Goal: Task Accomplishment & Management: Complete application form

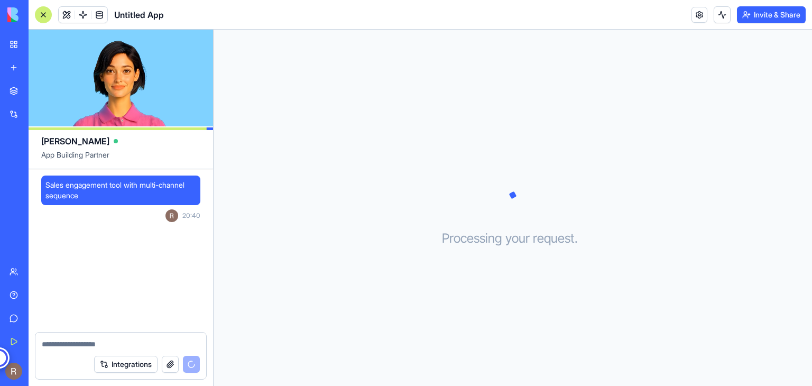
scroll to position [40, 0]
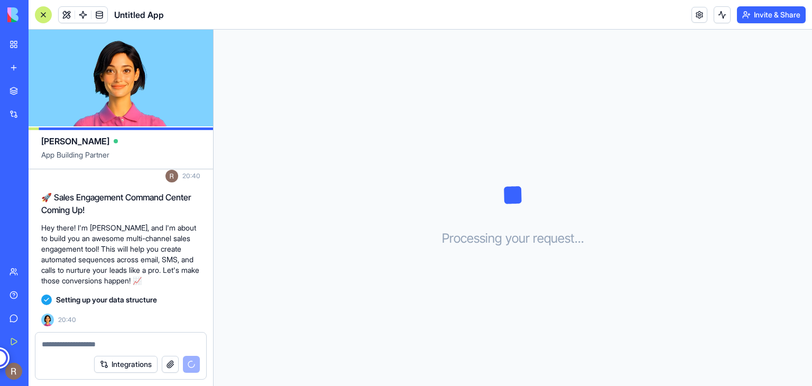
click at [63, 347] on textarea at bounding box center [121, 344] width 158 height 11
click at [95, 276] on p "Hey there! I'm [PERSON_NAME], and I'm about to build you an awesome multi-chann…" at bounding box center [120, 253] width 159 height 63
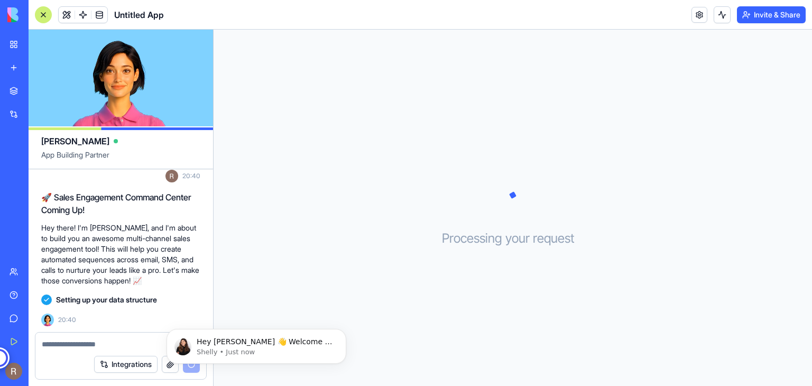
scroll to position [0, 0]
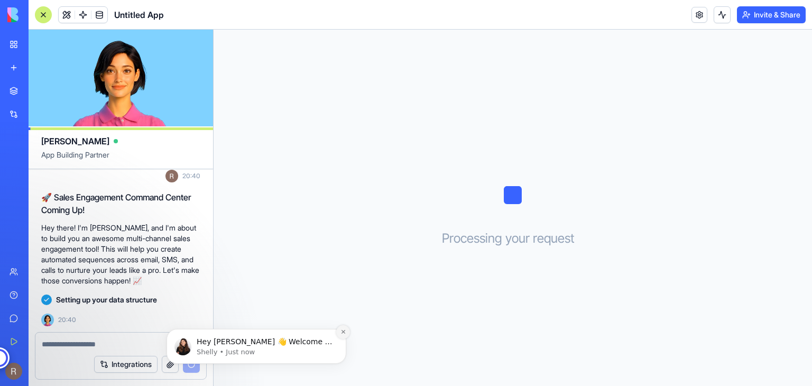
click at [344, 333] on icon "Dismiss notification" at bounding box center [343, 332] width 6 height 6
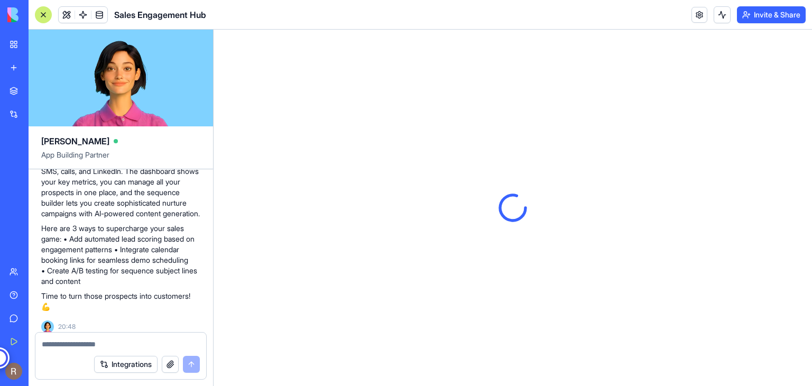
scroll to position [369, 0]
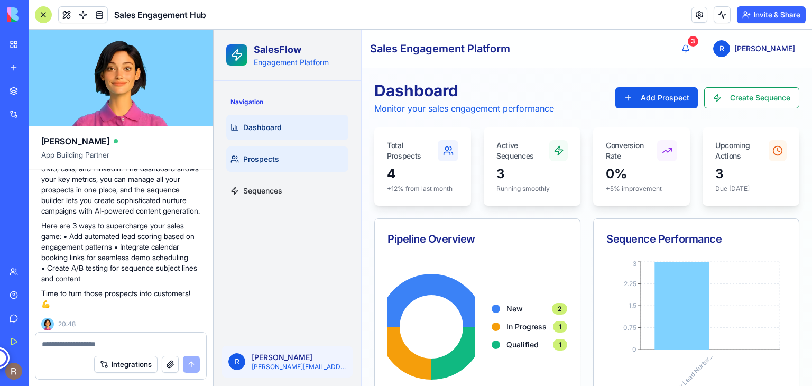
click at [302, 155] on link "Prospects" at bounding box center [287, 158] width 122 height 25
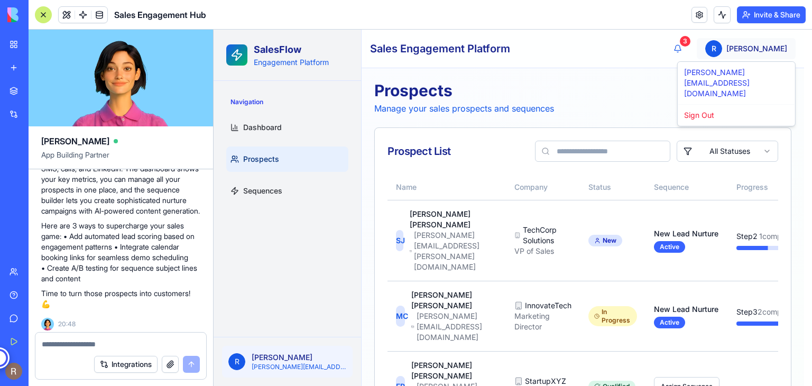
click at [765, 51] on html "SalesFlow Engagement Platform Navigation Dashboard Prospects Sequences R Reene …" at bounding box center [512, 274] width 598 height 488
click at [632, 81] on html "SalesFlow Engagement Platform Navigation Dashboard Prospects Sequences R Reene …" at bounding box center [512, 274] width 598 height 488
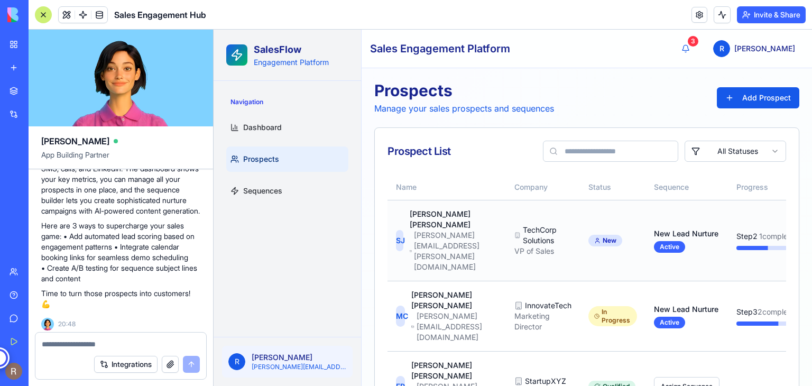
scroll to position [43, 0]
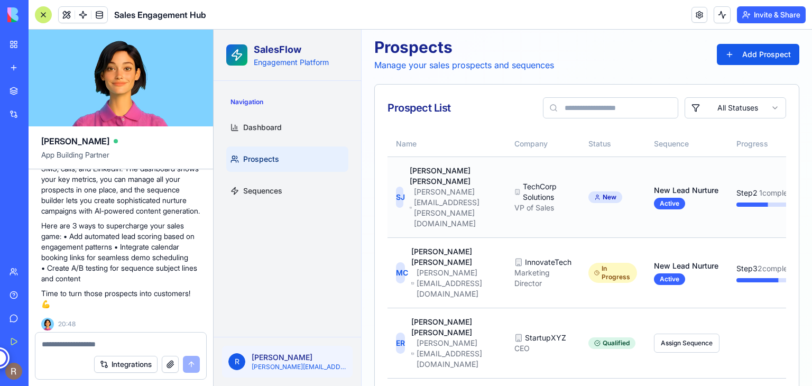
click at [446, 189] on div "[PERSON_NAME][EMAIL_ADDRESS][PERSON_NAME][DOMAIN_NAME]" at bounding box center [453, 208] width 88 height 42
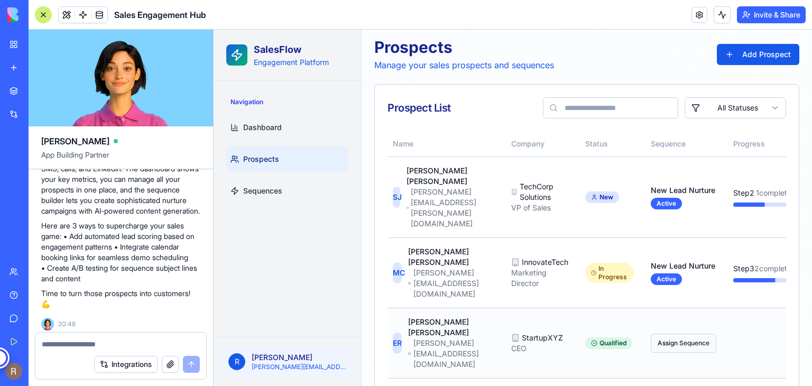
scroll to position [0, 0]
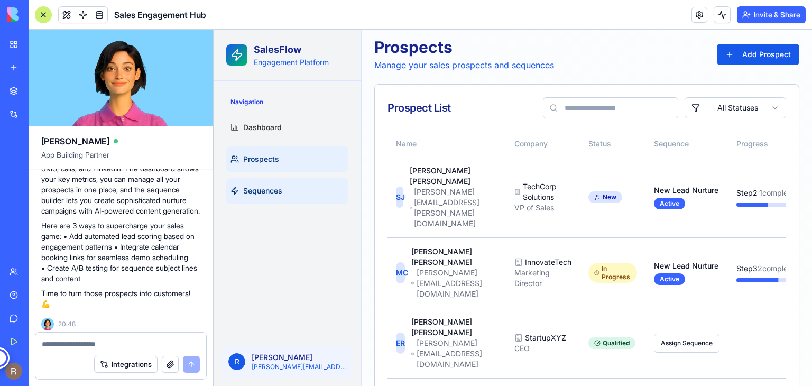
click at [279, 196] on link "Sequences" at bounding box center [287, 190] width 122 height 25
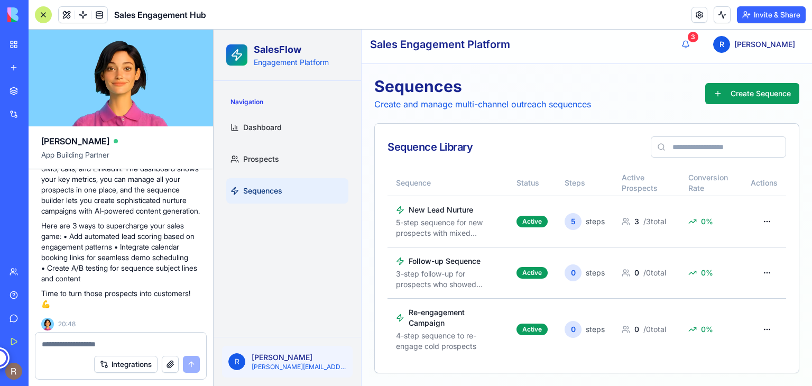
scroll to position [3, 0]
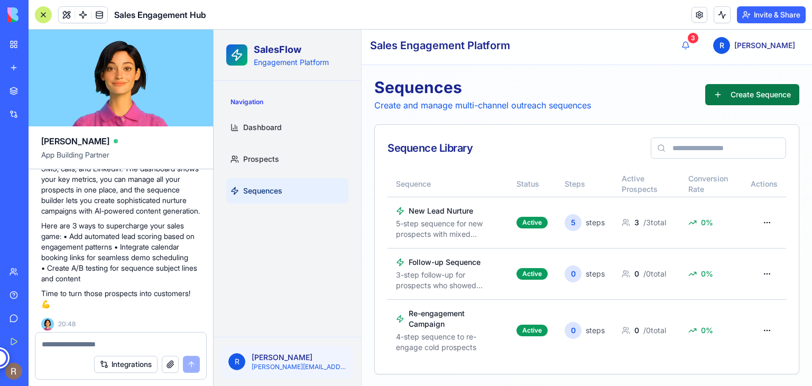
click at [733, 91] on button "Create Sequence" at bounding box center [752, 94] width 94 height 21
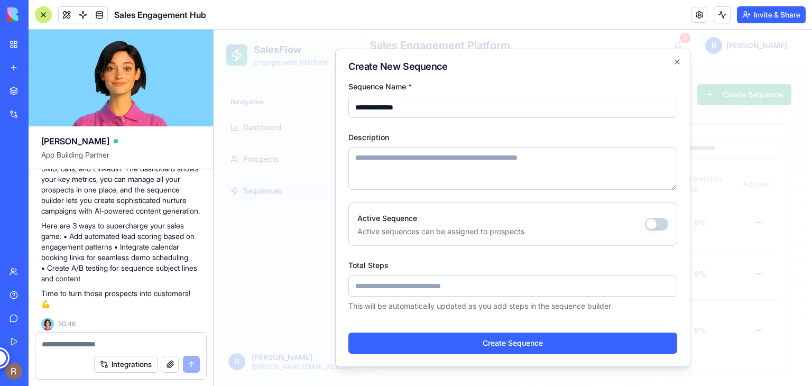
type input "**********"
click at [435, 162] on textarea "Description" at bounding box center [512, 168] width 329 height 42
type textarea "**********"
click at [425, 287] on input "*" at bounding box center [512, 285] width 329 height 21
type input "*"
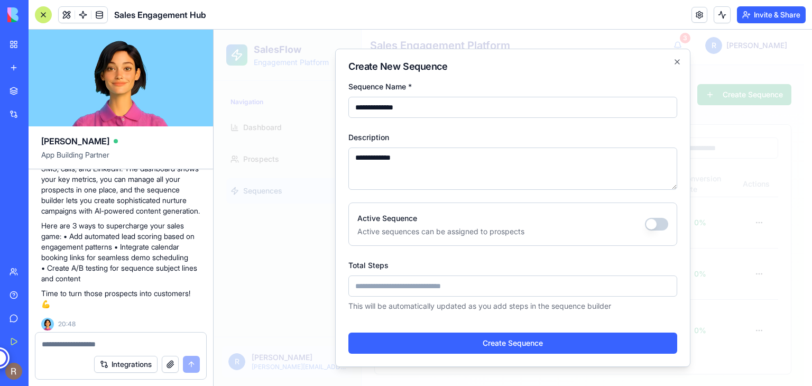
click at [658, 222] on button "Active Sequence" at bounding box center [656, 224] width 23 height 13
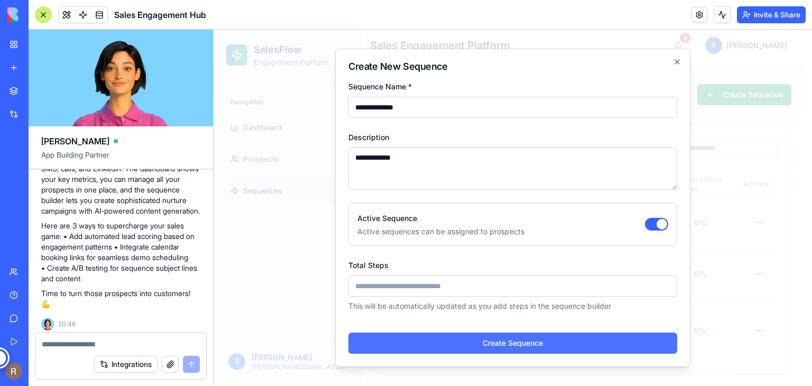
click at [509, 344] on button "Create Sequence" at bounding box center [512, 342] width 329 height 21
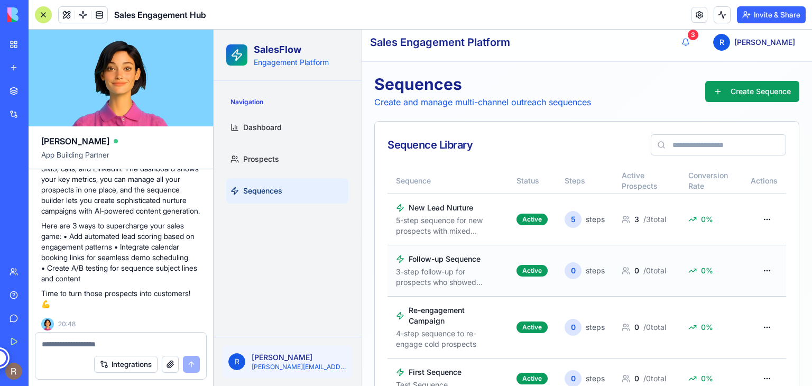
scroll to position [6, 0]
click at [439, 209] on div "New Lead Nurture" at bounding box center [448, 208] width 104 height 11
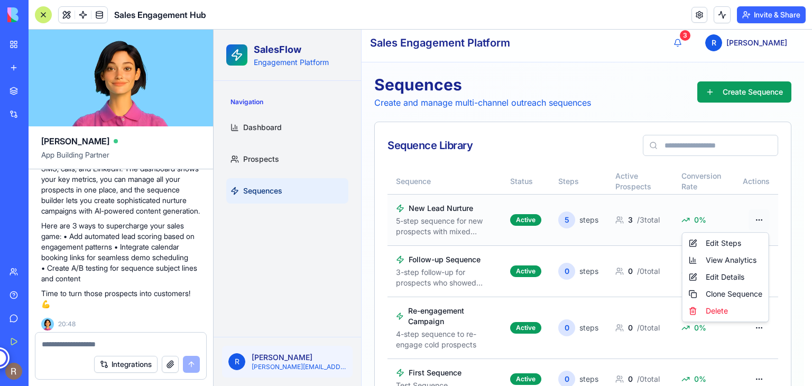
click at [765, 217] on html "SalesFlow Engagement Platform Navigation Dashboard Prospects Sequences R Reene …" at bounding box center [512, 224] width 598 height 401
click at [723, 242] on div "Edit Steps" at bounding box center [725, 243] width 82 height 17
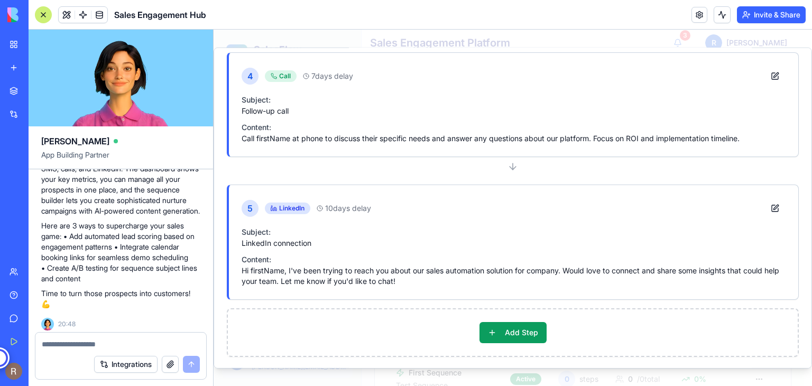
scroll to position [575, 0]
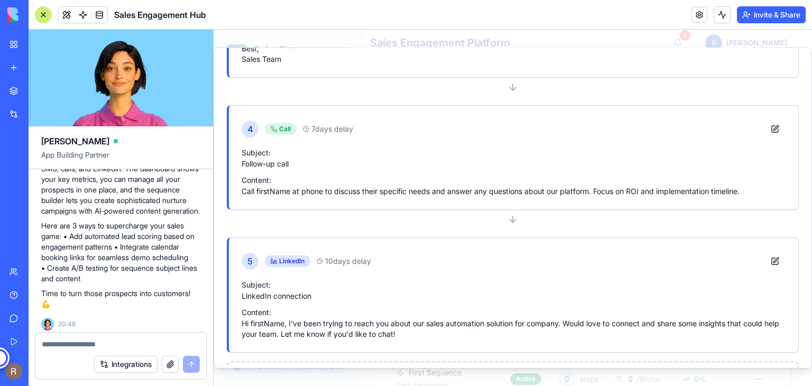
click at [293, 291] on p "LinkedIn connection" at bounding box center [513, 296] width 544 height 11
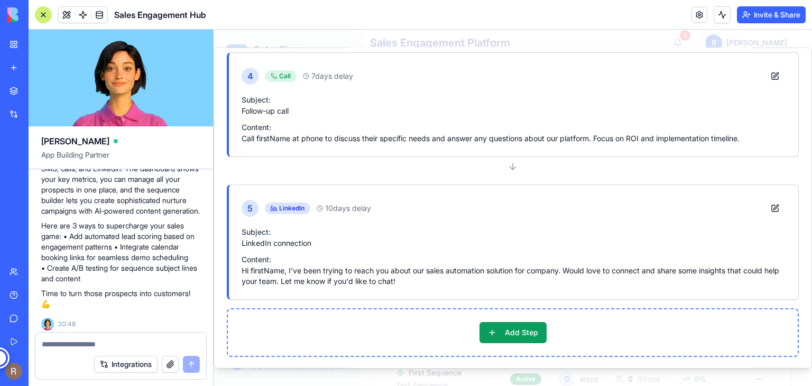
scroll to position [627, 0]
click at [501, 326] on button "Add Step" at bounding box center [512, 332] width 67 height 21
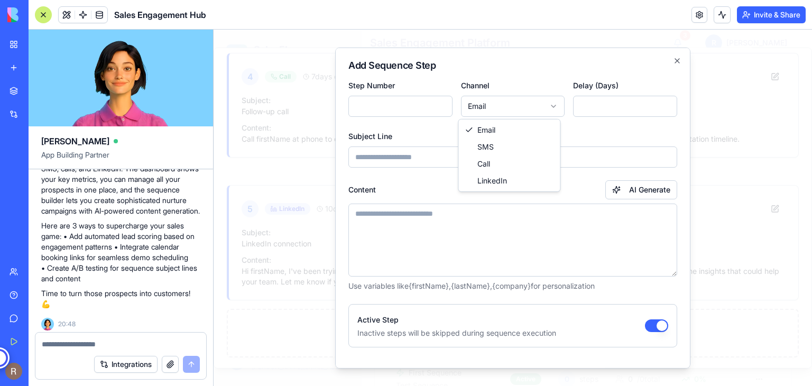
click at [510, 107] on body "SalesFlow Engagement Platform Navigation Dashboard Prospects Sequences R Reene …" at bounding box center [508, 224] width 590 height 401
click at [579, 123] on body "SalesFlow Engagement Platform Navigation Dashboard Prospects Sequences R Reene …" at bounding box center [508, 224] width 590 height 401
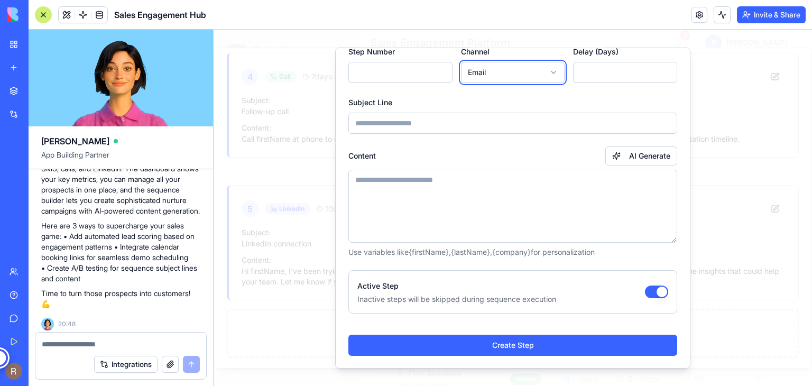
scroll to position [0, 0]
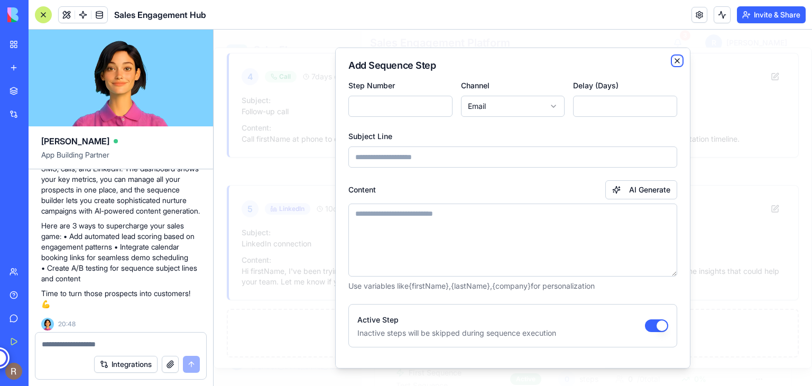
click at [673, 59] on icon "button" at bounding box center [677, 61] width 8 height 8
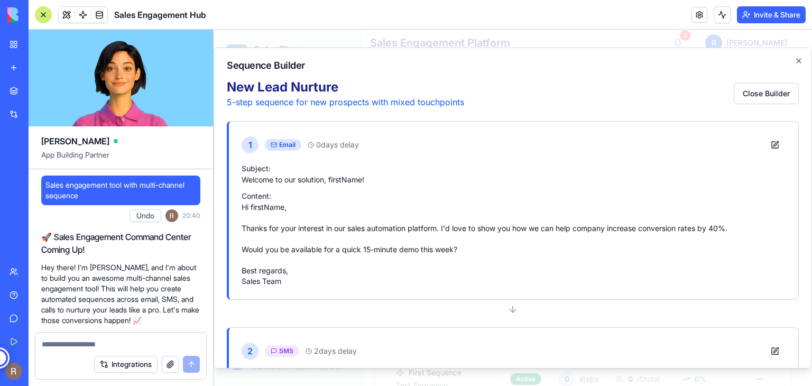
click at [113, 365] on button "Integrations" at bounding box center [125, 364] width 63 height 17
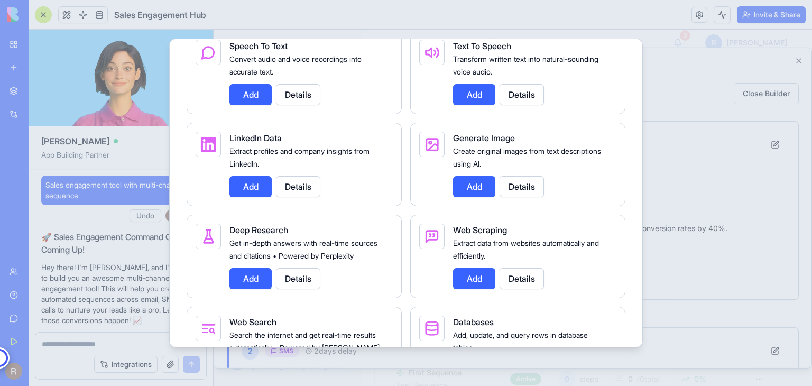
scroll to position [1208, 0]
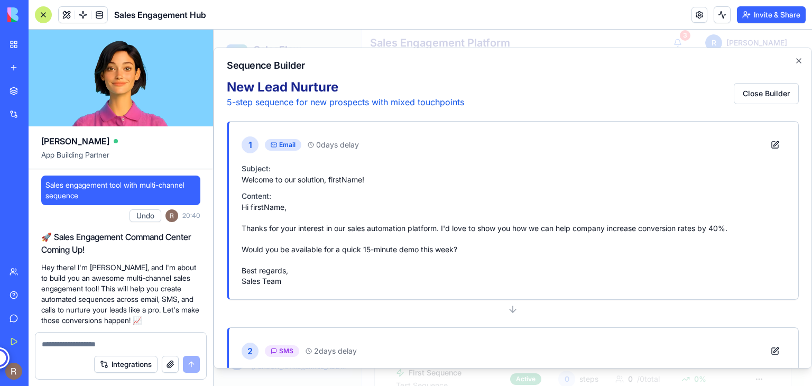
click at [118, 362] on button "Integrations" at bounding box center [125, 364] width 63 height 17
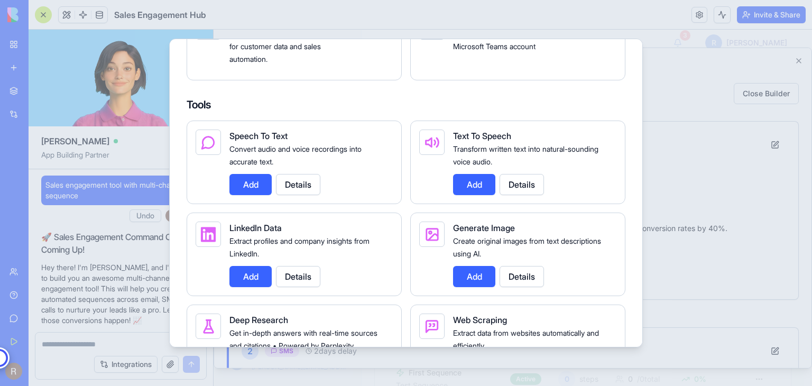
scroll to position [1118, 0]
click at [249, 286] on button "Add" at bounding box center [250, 275] width 42 height 21
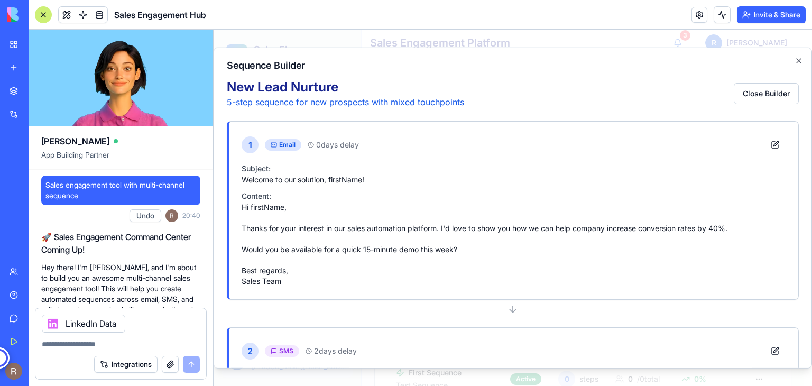
click at [59, 345] on textarea at bounding box center [121, 344] width 158 height 11
click at [794, 58] on icon "button" at bounding box center [798, 61] width 8 height 8
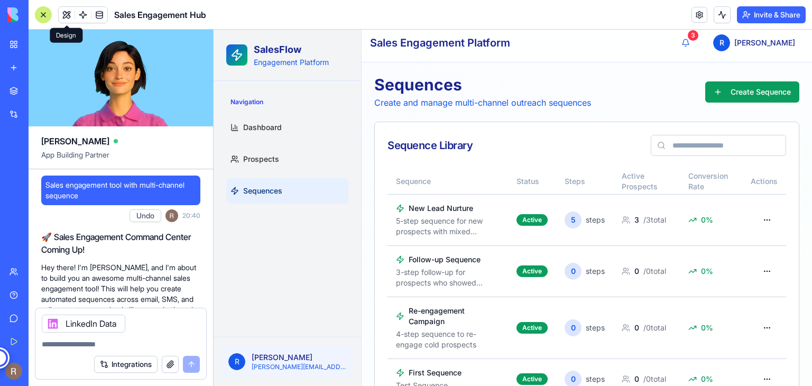
click at [63, 15] on span at bounding box center [67, 15] width 30 height 30
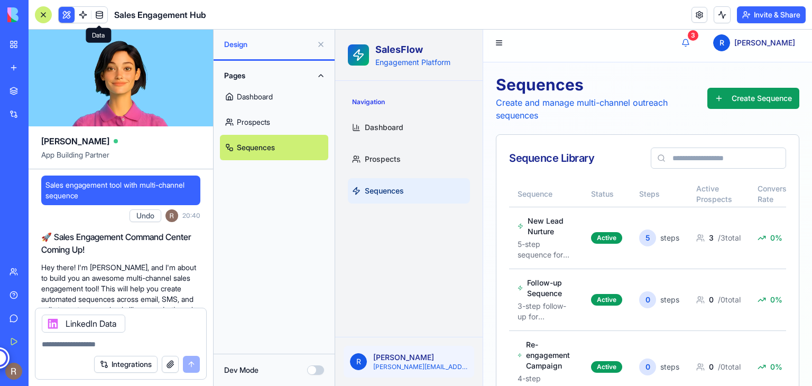
click at [96, 17] on span at bounding box center [100, 15] width 30 height 30
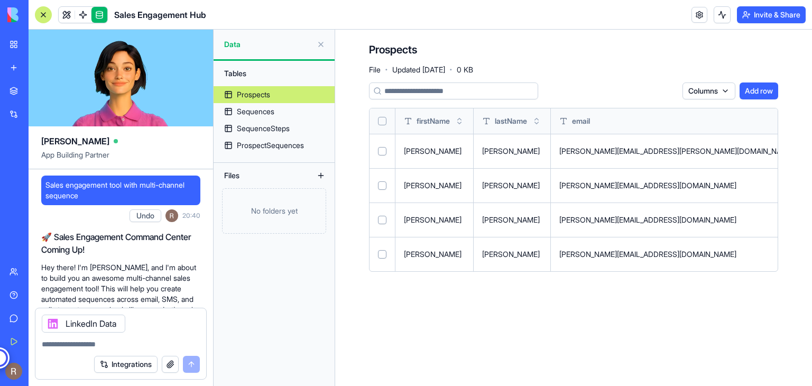
click at [323, 45] on button at bounding box center [320, 44] width 17 height 17
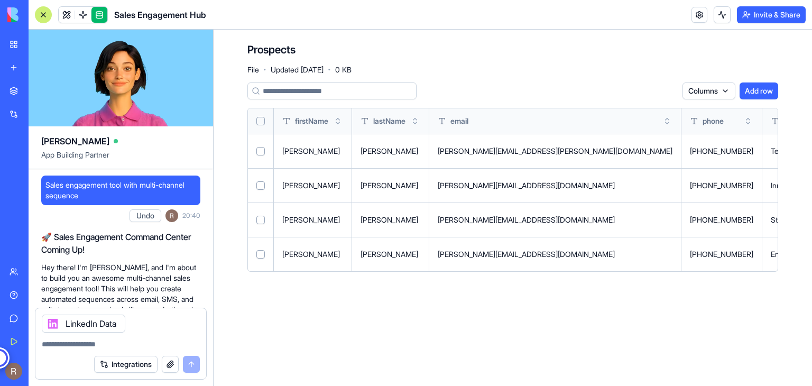
click at [100, 251] on h2 "🚀 Sales Engagement Command Center Coming Up!" at bounding box center [120, 242] width 159 height 25
click at [39, 15] on div at bounding box center [43, 14] width 17 height 17
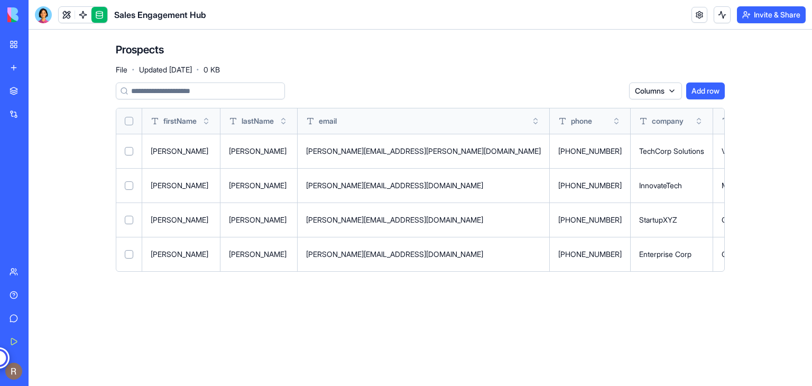
click at [39, 165] on div "Untitled App" at bounding box center [25, 165] width 30 height 11
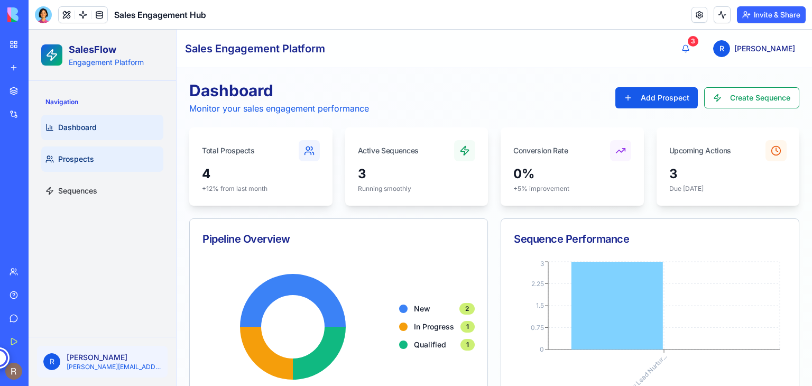
click at [83, 165] on link "Prospects" at bounding box center [102, 158] width 122 height 25
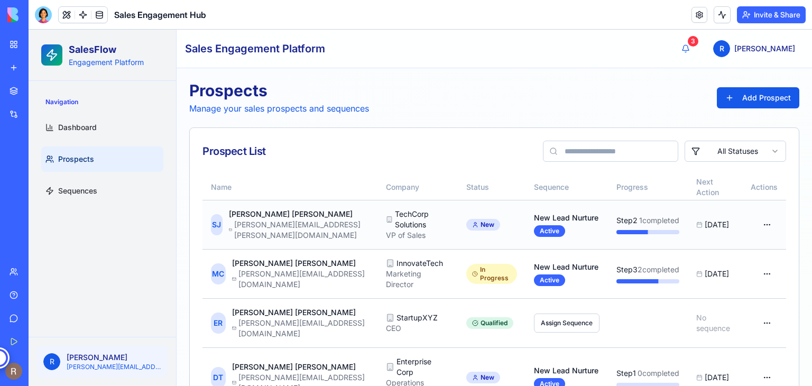
scroll to position [23, 0]
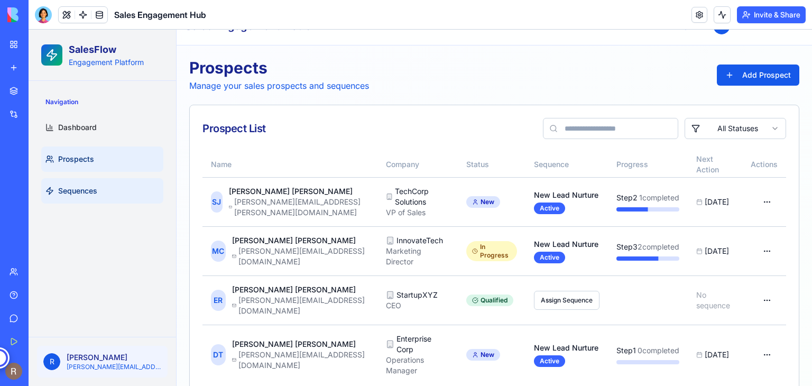
click at [92, 199] on link "Sequences" at bounding box center [102, 190] width 122 height 25
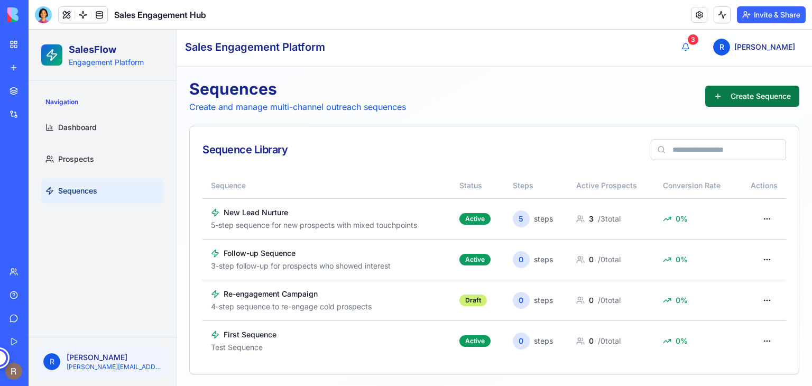
click at [736, 96] on button "Create Sequence" at bounding box center [752, 96] width 94 height 21
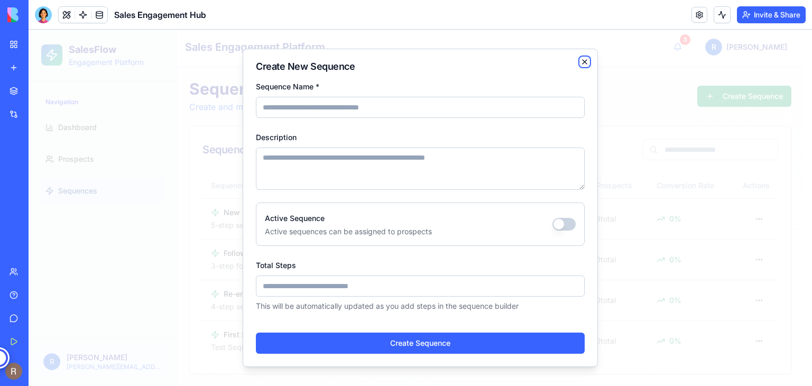
click at [584, 61] on icon "button" at bounding box center [584, 62] width 4 height 4
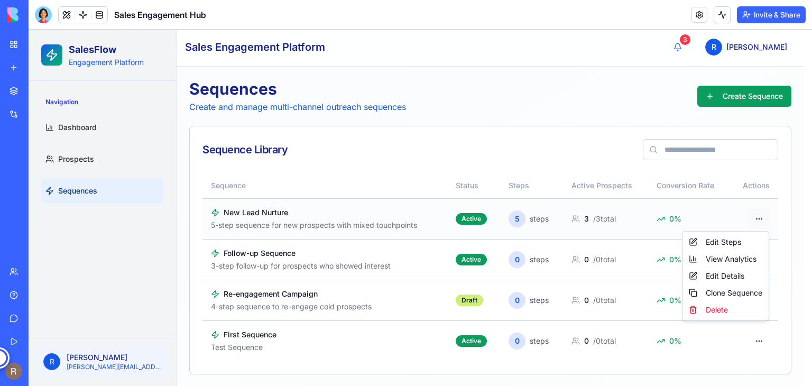
click at [762, 218] on html "SalesFlow Engagement Platform Navigation Dashboard Prospects Sequences R Reene …" at bounding box center [420, 207] width 783 height 359
click at [724, 241] on div "Edit Steps" at bounding box center [725, 242] width 82 height 17
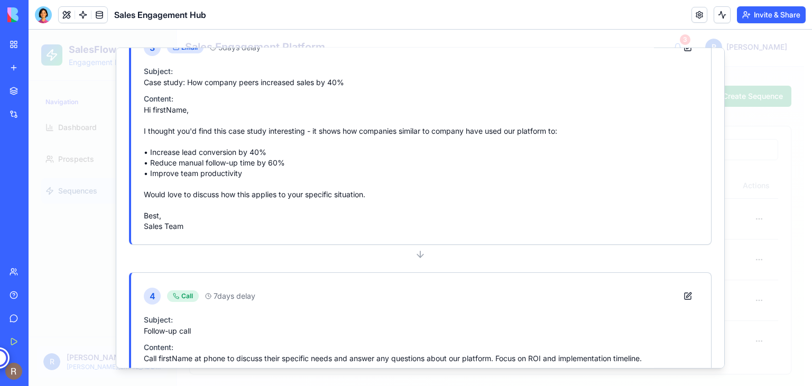
scroll to position [412, 0]
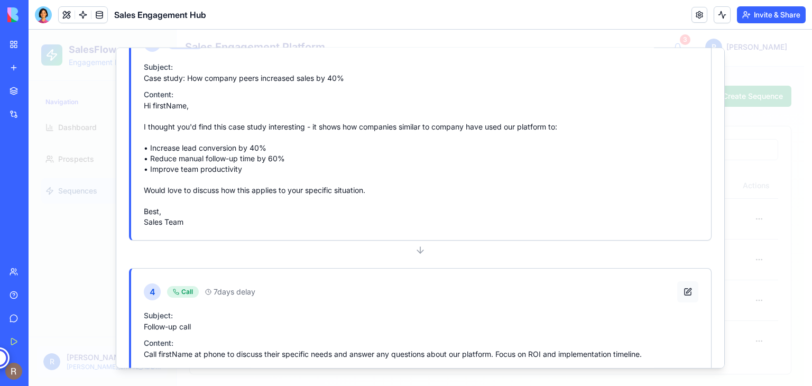
click at [679, 286] on button at bounding box center [687, 291] width 21 height 21
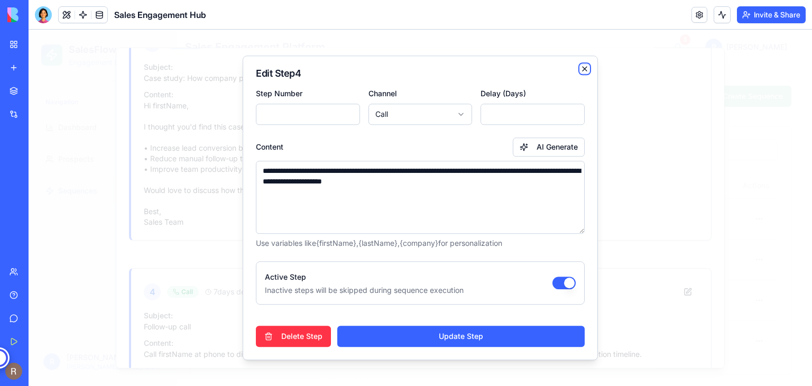
click at [583, 68] on icon "button" at bounding box center [584, 69] width 4 height 4
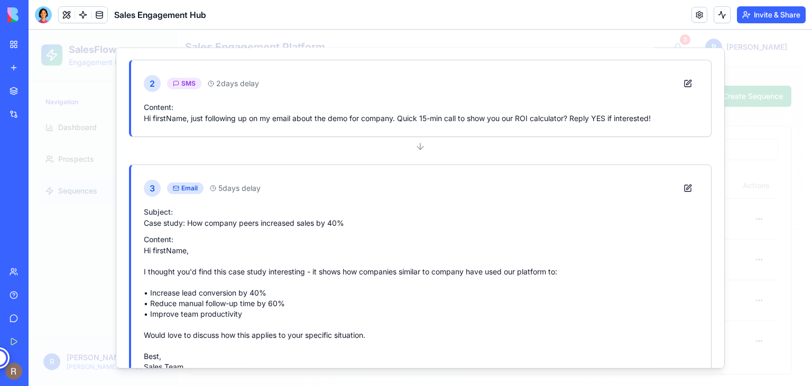
scroll to position [0, 0]
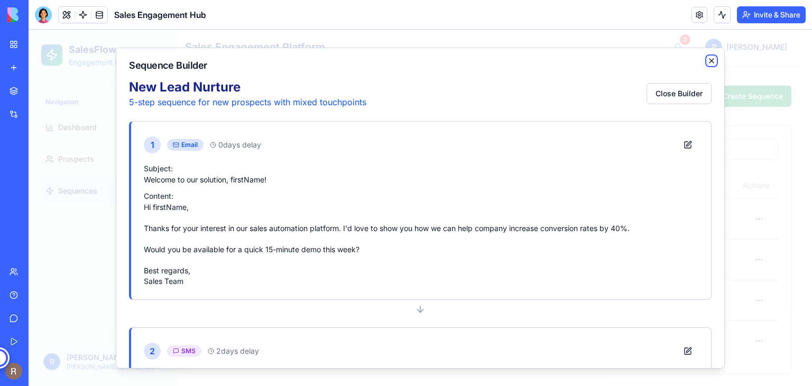
click at [707, 61] on icon "button" at bounding box center [711, 61] width 8 height 8
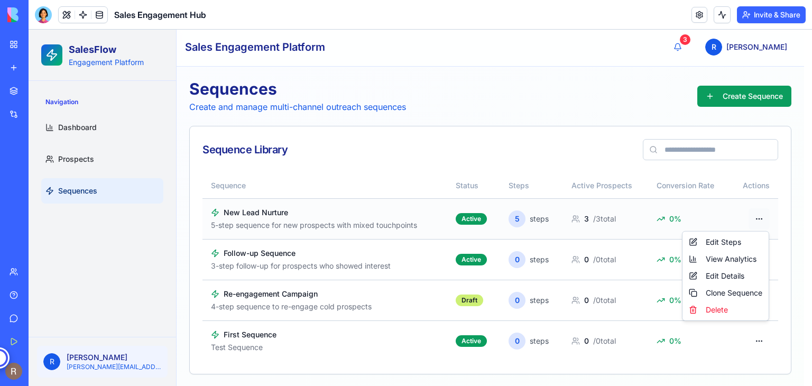
click at [756, 213] on html "SalesFlow Engagement Platform Navigation Dashboard Prospects Sequences R Reene …" at bounding box center [420, 207] width 783 height 359
click at [724, 258] on div "View Analytics" at bounding box center [725, 258] width 82 height 17
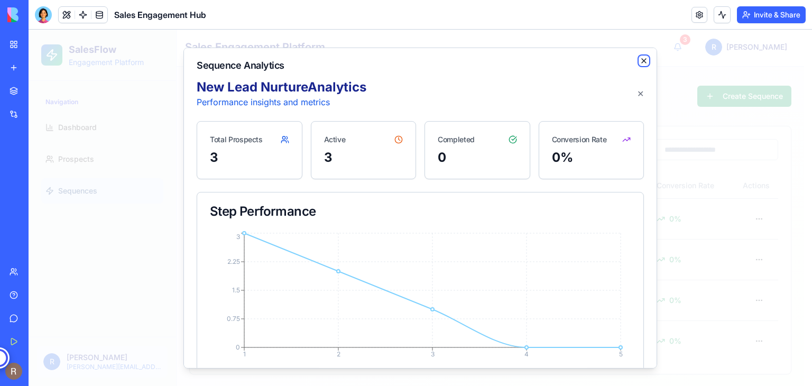
click at [639, 60] on icon "button" at bounding box center [643, 61] width 8 height 8
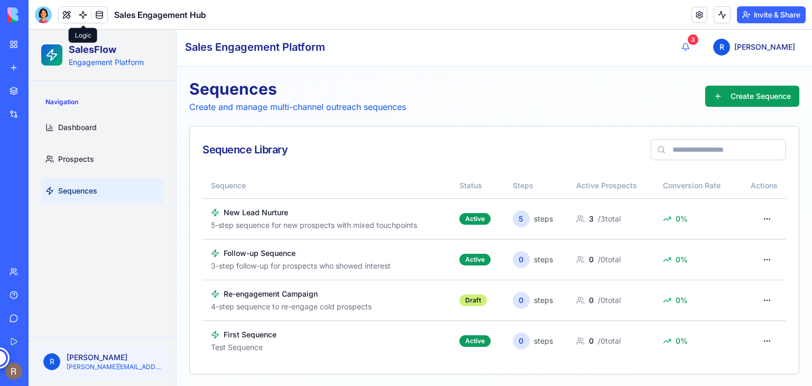
click at [76, 14] on span at bounding box center [83, 15] width 30 height 30
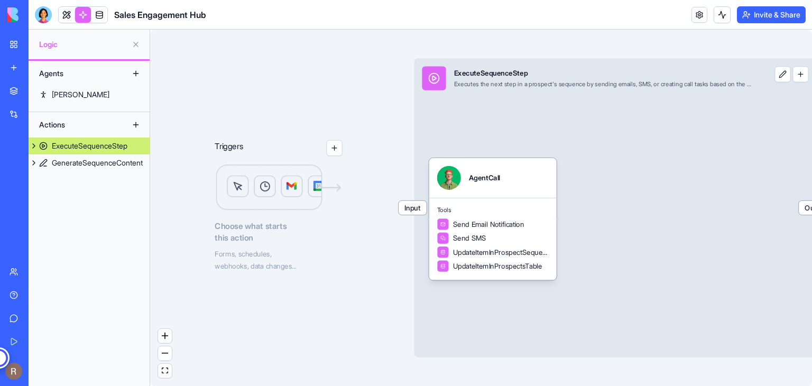
click at [137, 45] on button at bounding box center [135, 44] width 17 height 17
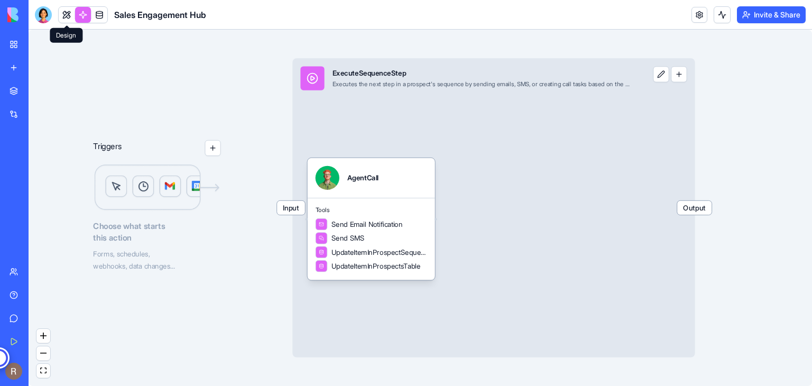
click at [63, 8] on link at bounding box center [67, 15] width 16 height 16
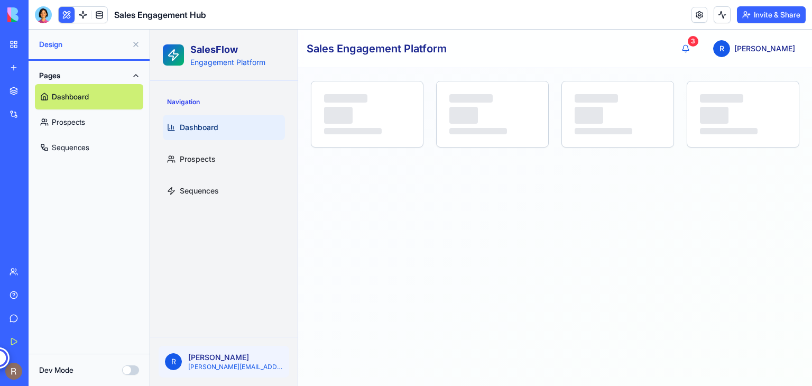
click at [133, 372] on button "Dev Mode" at bounding box center [130, 370] width 17 height 10
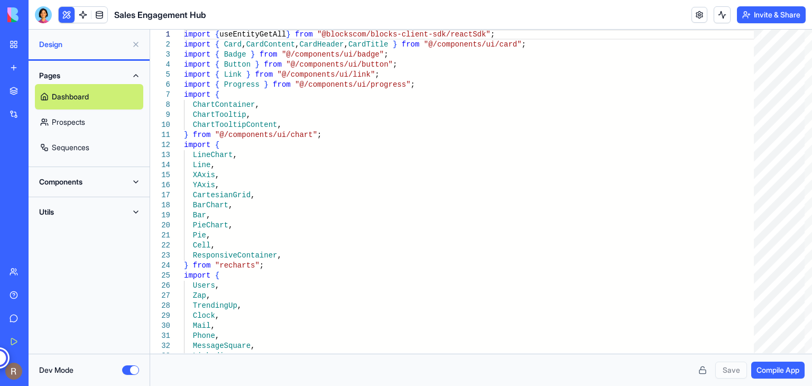
click at [126, 369] on button "Dev Mode" at bounding box center [130, 370] width 17 height 10
type button "on"
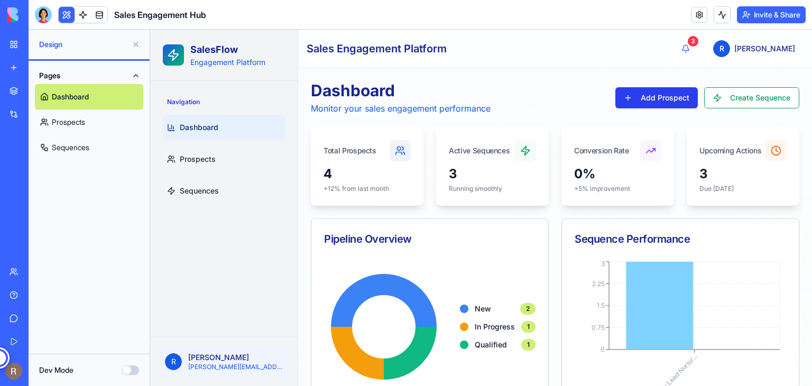
click at [636, 104] on button "Add Prospect" at bounding box center [656, 97] width 82 height 21
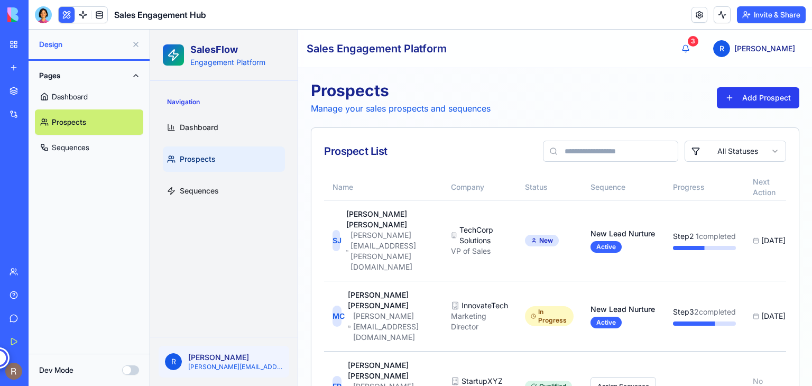
click at [723, 98] on button "Add Prospect" at bounding box center [757, 97] width 82 height 21
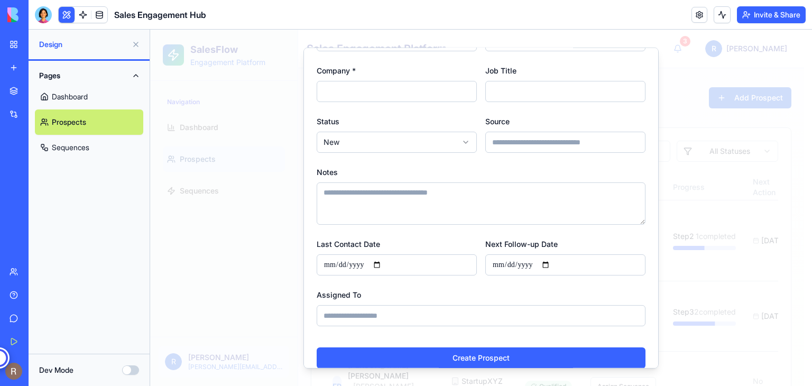
scroll to position [129, 0]
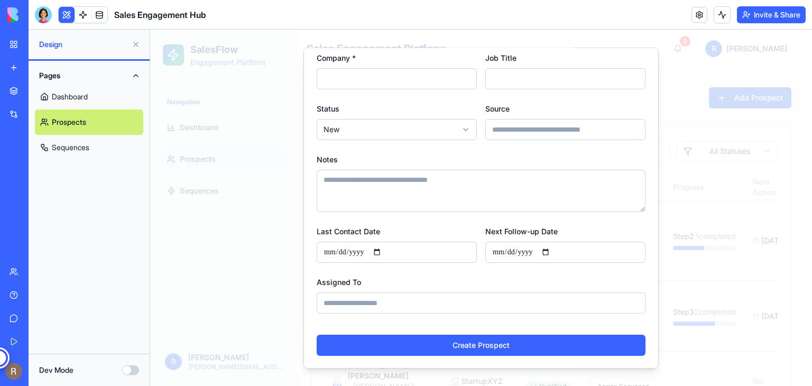
click at [453, 156] on div "Notes" at bounding box center [480, 182] width 329 height 59
click at [465, 191] on textarea "Notes" at bounding box center [480, 191] width 329 height 42
click at [462, 132] on body "**********" at bounding box center [477, 274] width 654 height 488
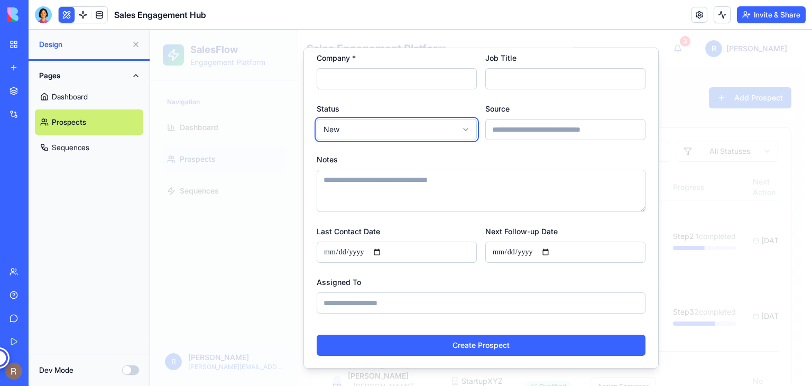
click at [510, 141] on body "**********" at bounding box center [477, 274] width 654 height 488
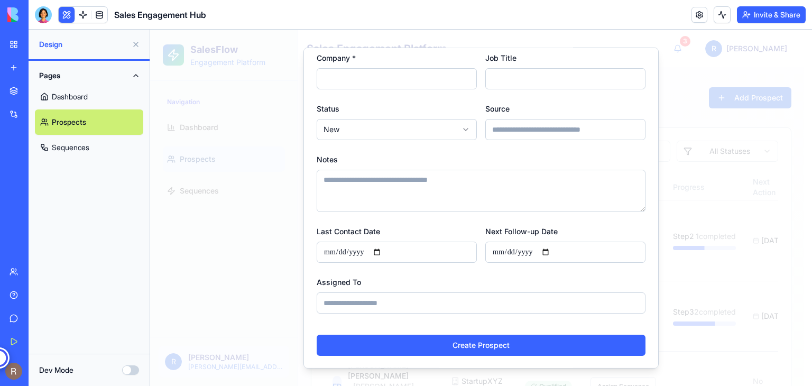
click at [480, 267] on form "**********" at bounding box center [480, 153] width 329 height 406
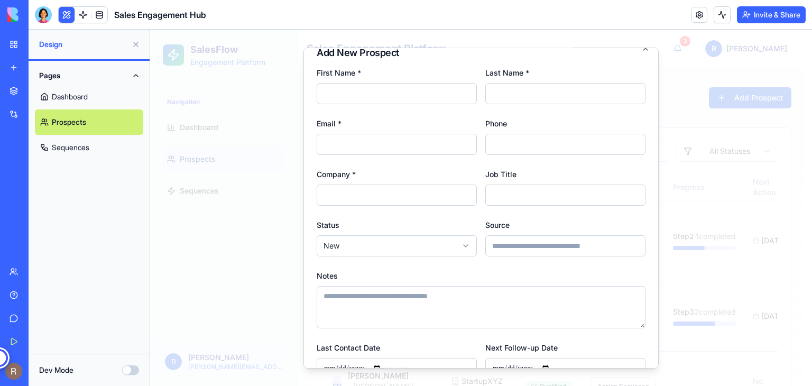
scroll to position [0, 0]
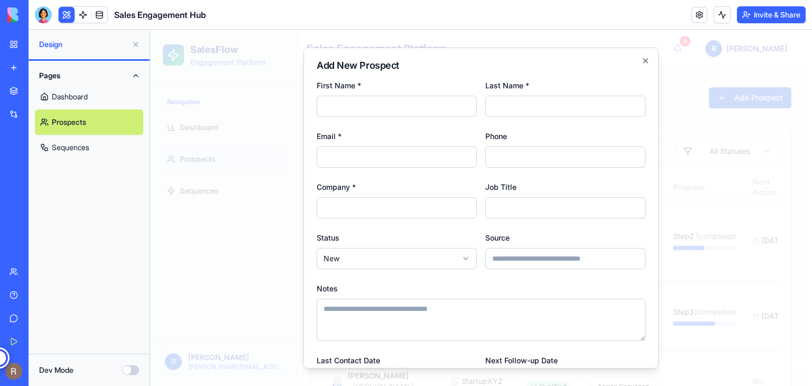
click at [135, 44] on button at bounding box center [135, 44] width 17 height 17
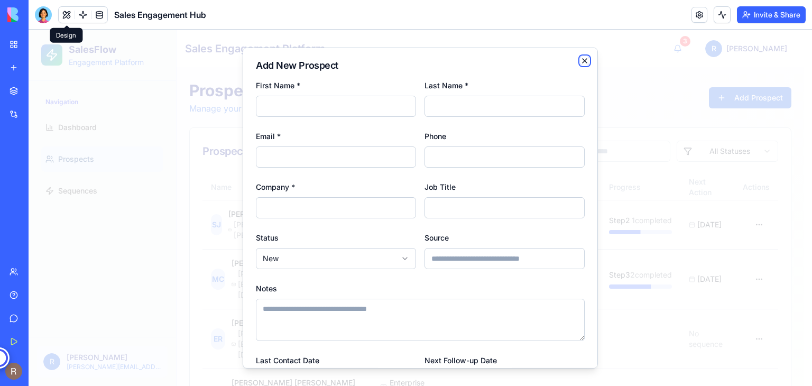
click at [582, 59] on icon "button" at bounding box center [584, 61] width 4 height 4
